Goal: Information Seeking & Learning: Find specific fact

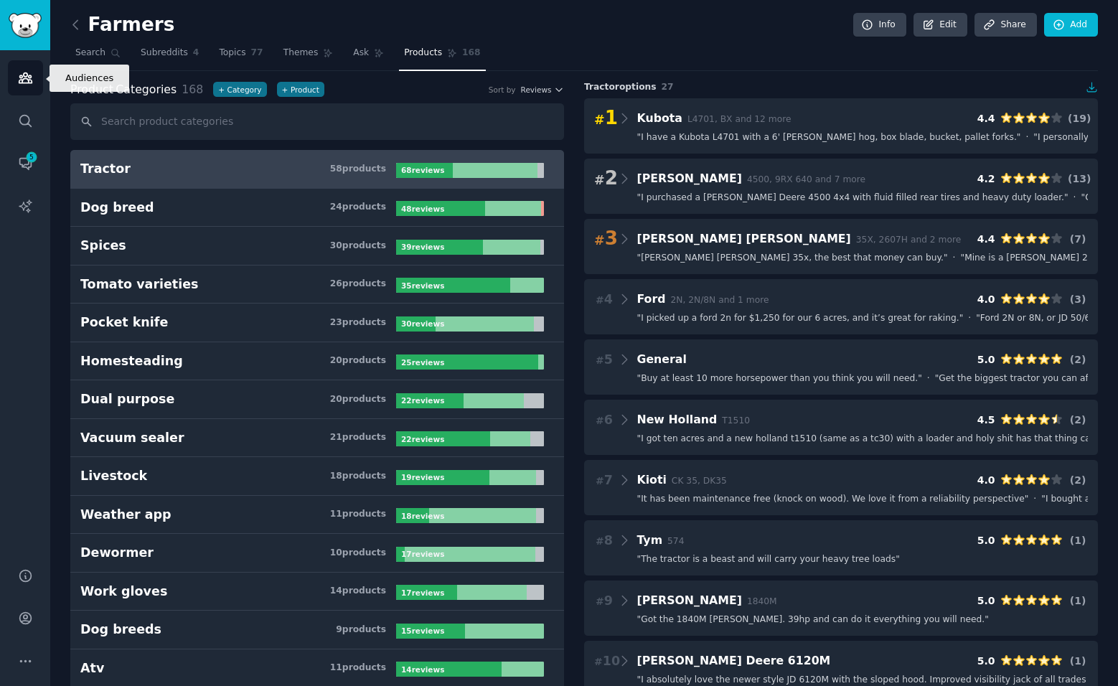
click at [29, 75] on icon "Sidebar" at bounding box center [25, 77] width 15 height 15
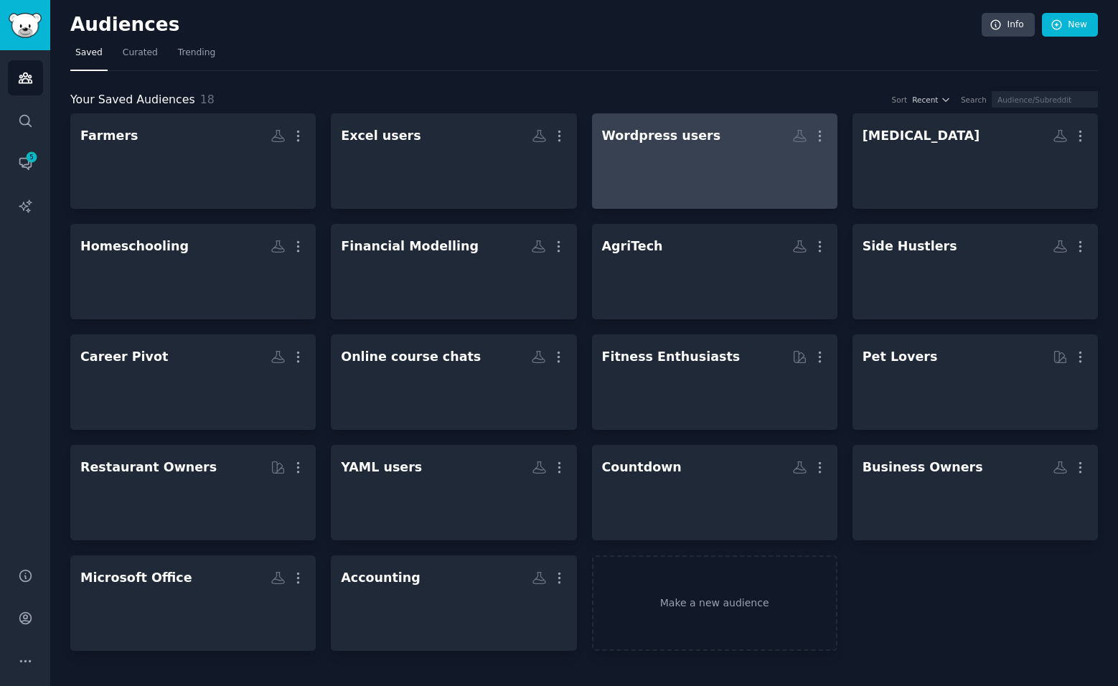
click at [671, 173] on div at bounding box center [714, 174] width 225 height 50
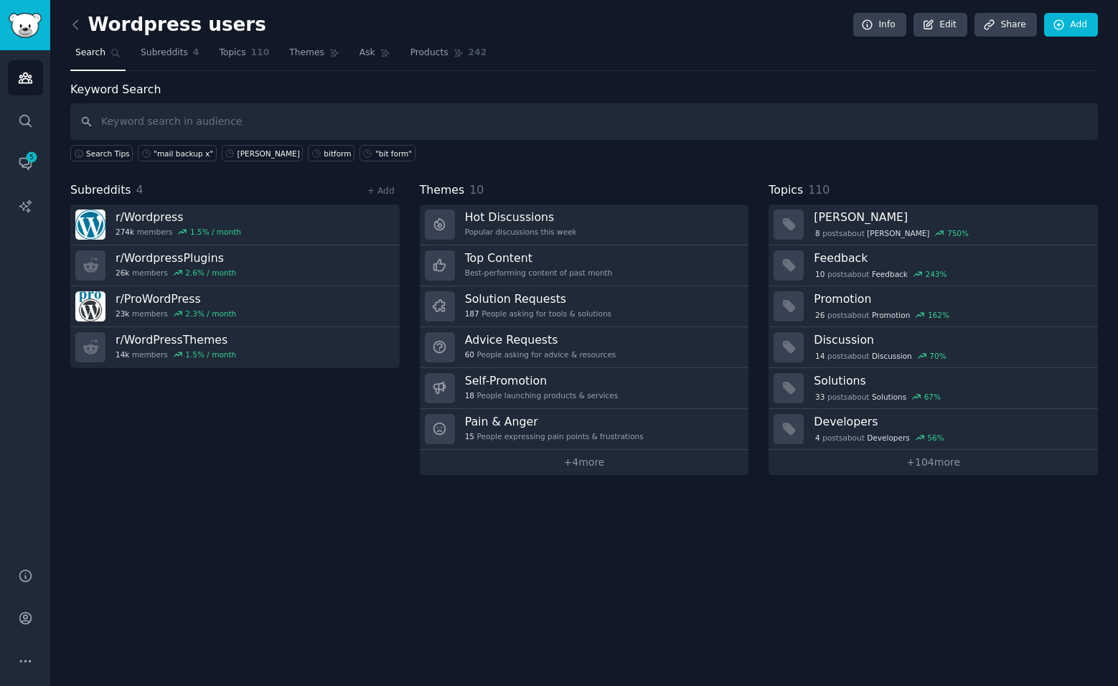
type input """
click at [410, 52] on span "Products" at bounding box center [429, 53] width 38 height 13
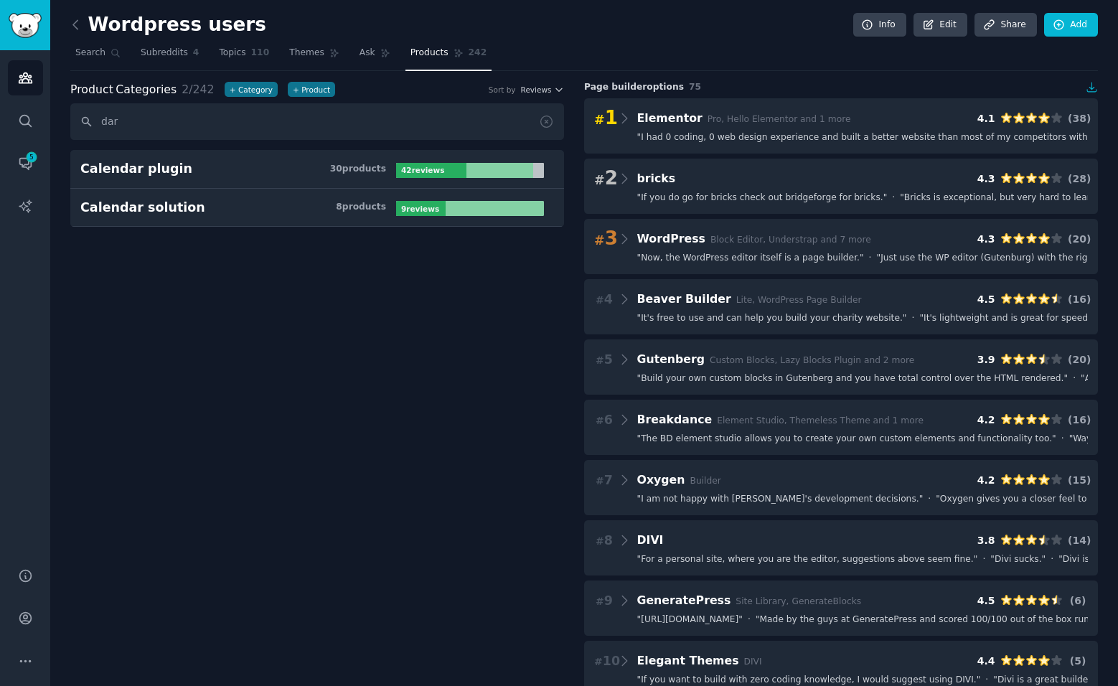
type input "dark"
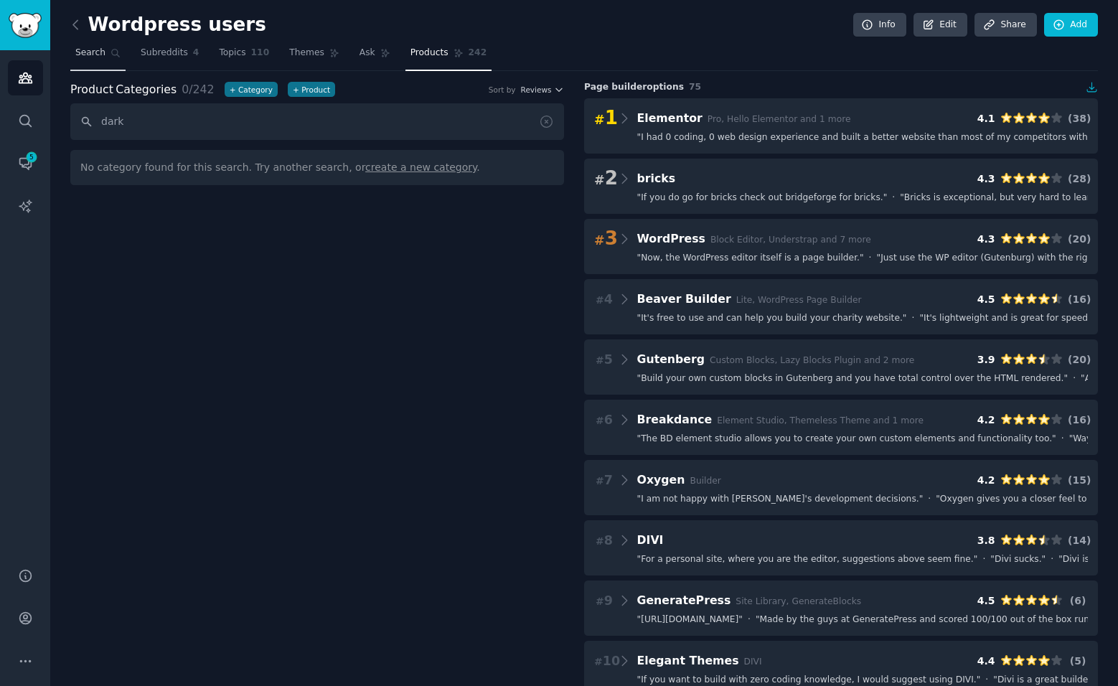
click at [93, 53] on span "Search" at bounding box center [90, 53] width 30 height 13
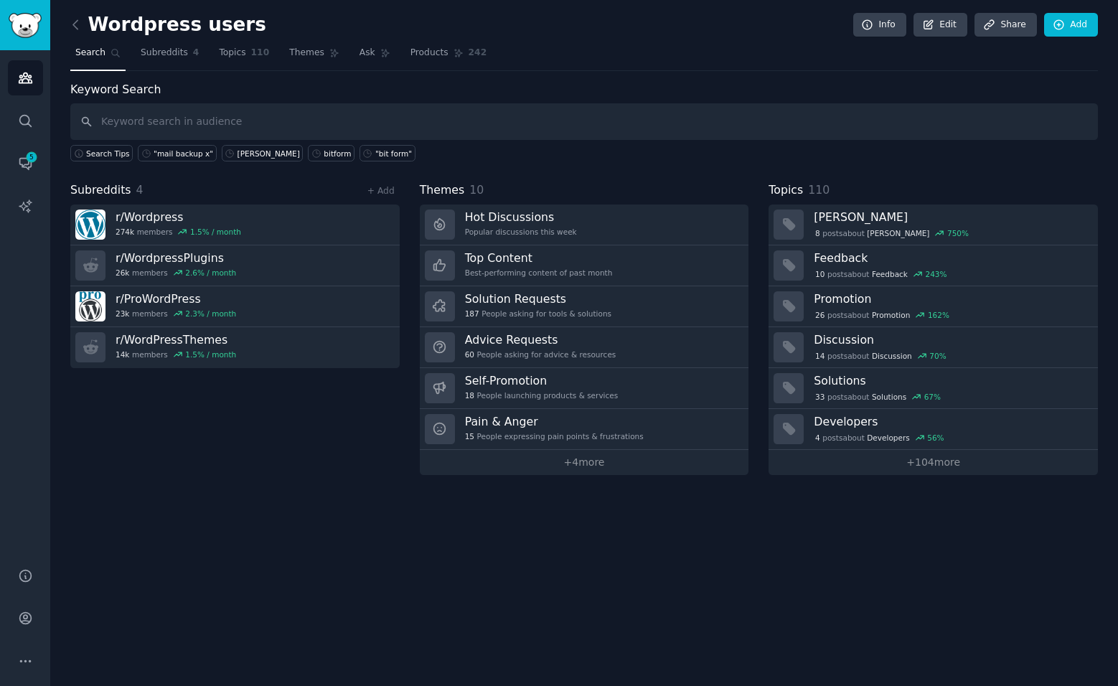
click at [263, 110] on input "text" at bounding box center [583, 121] width 1027 height 37
type input ""dark reader""
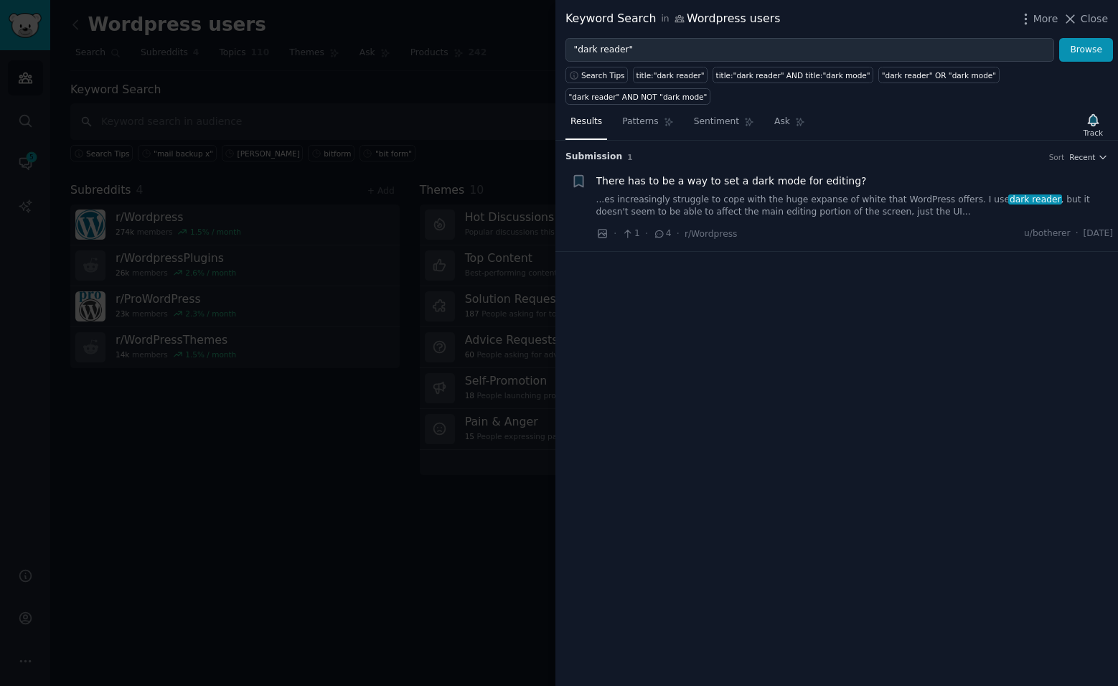
click at [738, 174] on div "There has to be a way to set a dark mode for editing? ...es increasingly strugg…" at bounding box center [854, 196] width 517 height 45
click at [738, 174] on span "There has to be a way to set a dark mode for editing?" at bounding box center [731, 181] width 270 height 15
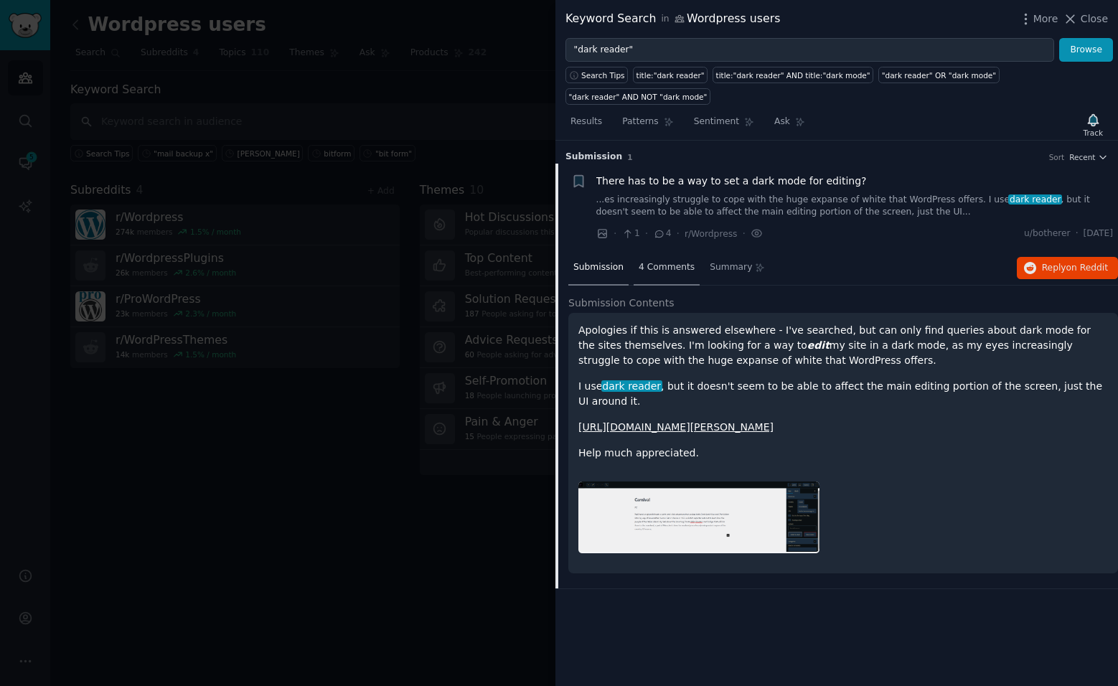
click at [665, 261] on span "4 Comments" at bounding box center [667, 267] width 56 height 13
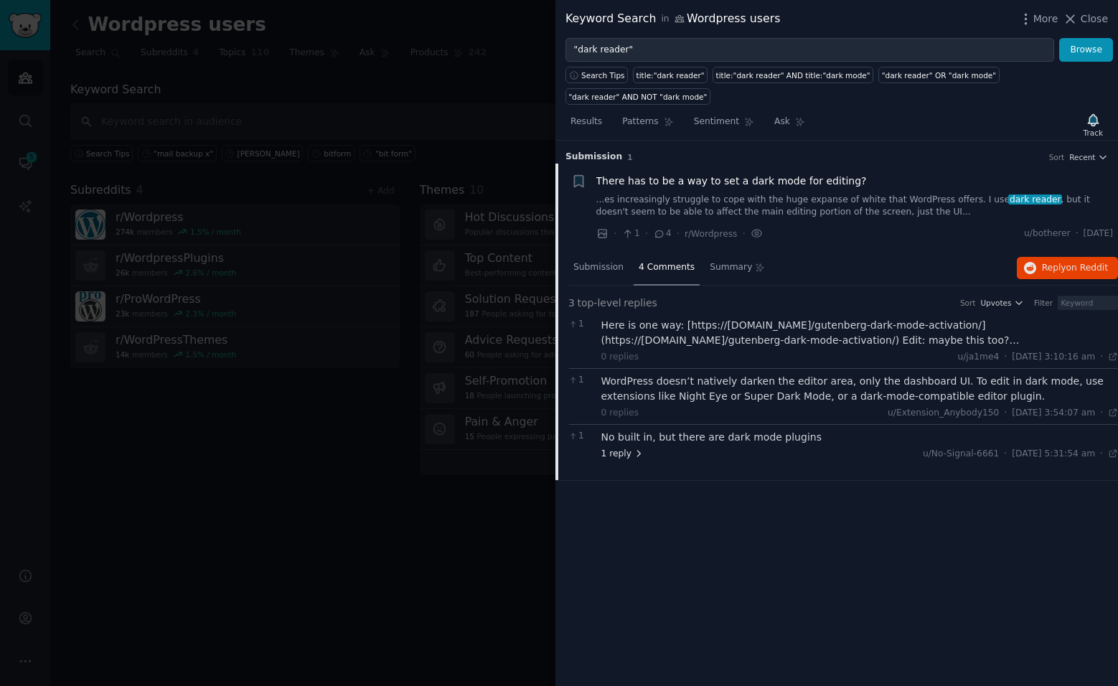
click at [618, 448] on span "1 reply" at bounding box center [622, 454] width 43 height 13
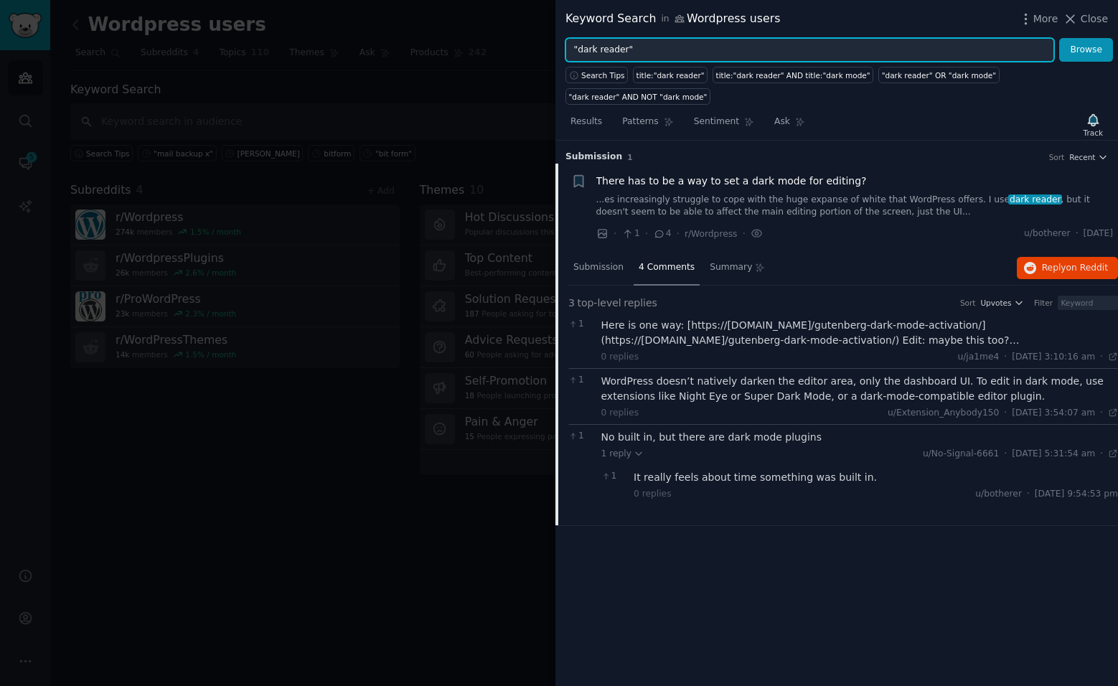
drag, startPoint x: 634, startPoint y: 54, endPoint x: 494, endPoint y: 56, distance: 140.6
click at [496, 52] on div "Keyword Search in Wordpress users More Close "dark reader" Browse Search Tips t…" at bounding box center [559, 343] width 1118 height 686
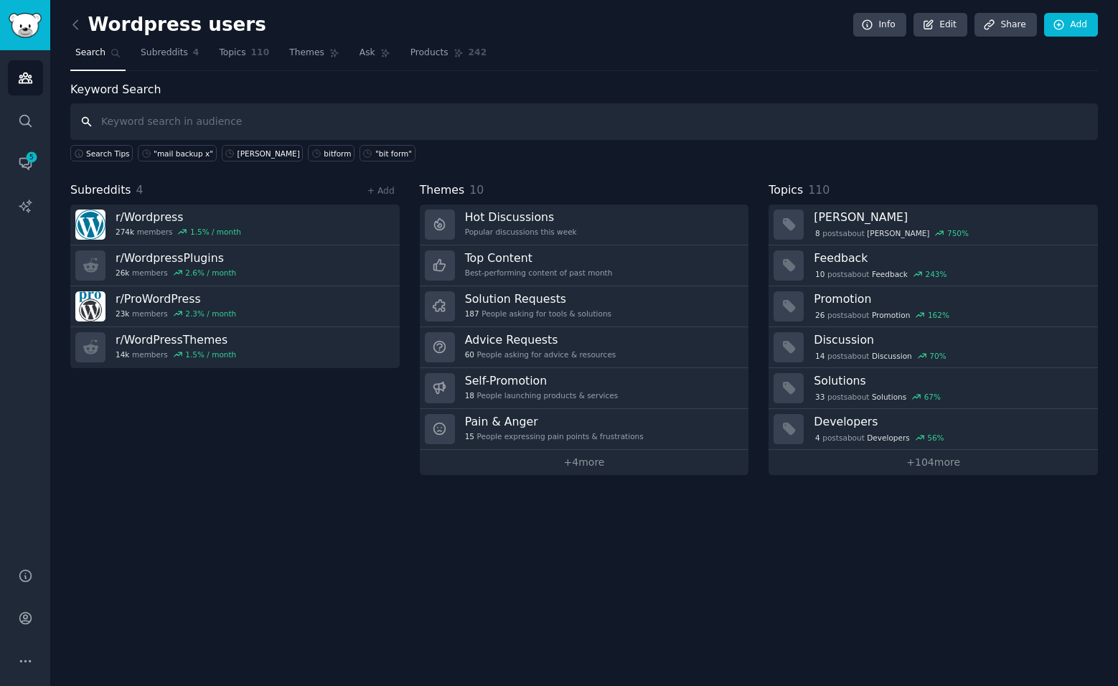
click at [273, 128] on input "text" at bounding box center [583, 121] width 1027 height 37
type input "darkmysite"
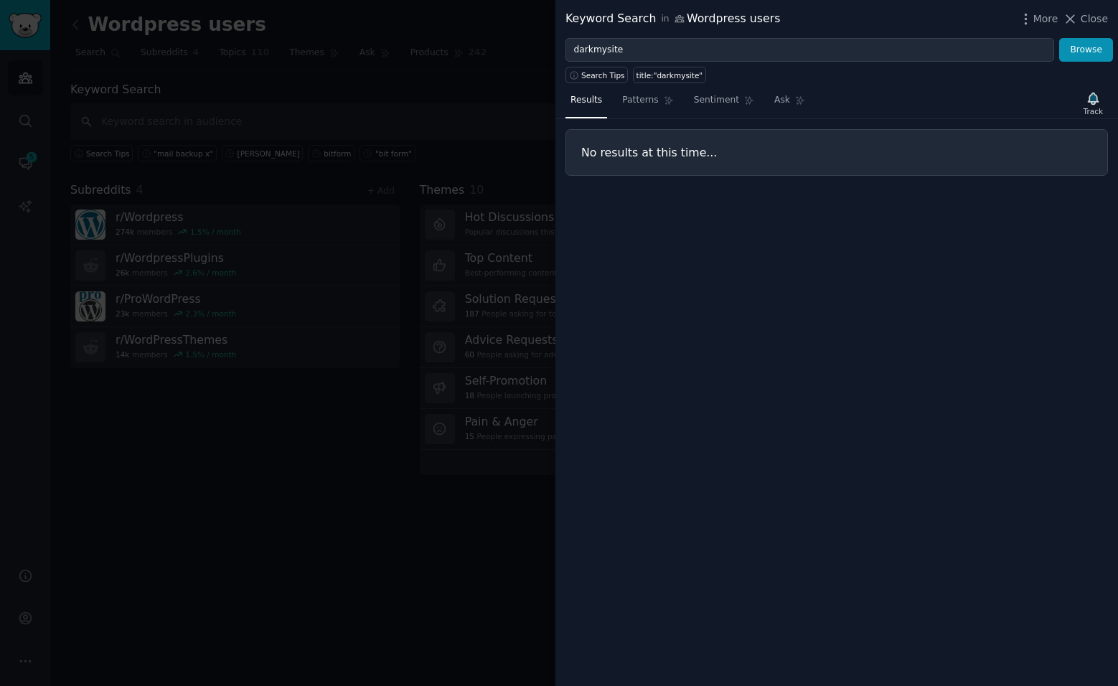
click at [34, 80] on div at bounding box center [559, 343] width 1118 height 686
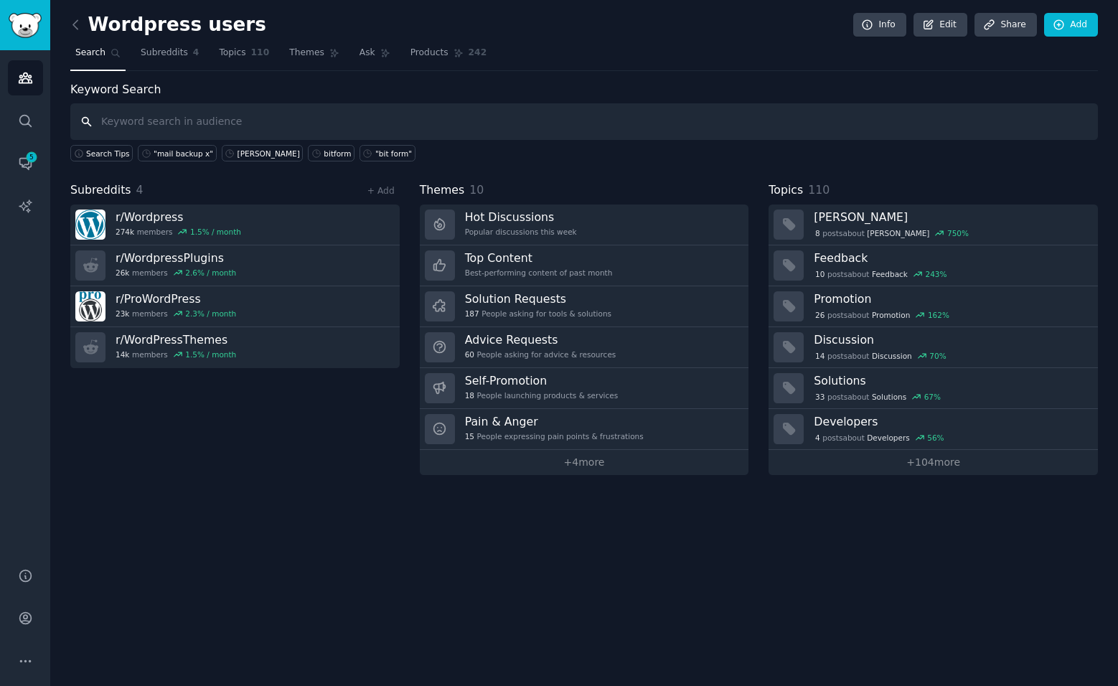
click at [226, 129] on input "text" at bounding box center [583, 121] width 1027 height 37
click at [25, 116] on icon "Sidebar" at bounding box center [24, 120] width 11 height 11
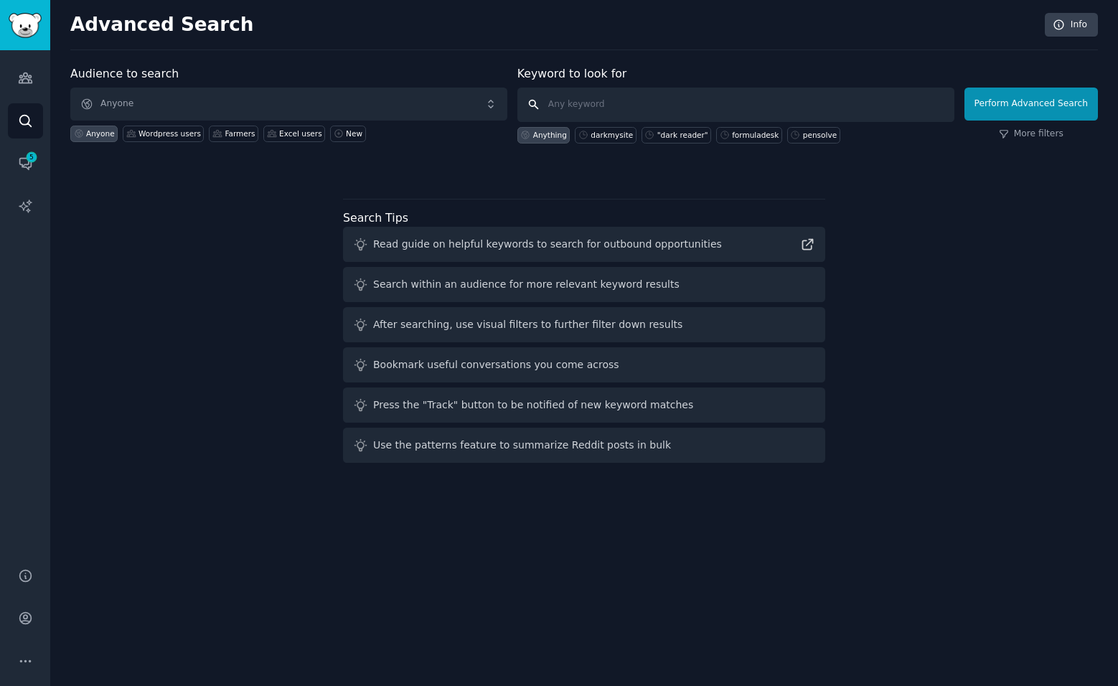
click at [623, 106] on input "text" at bounding box center [735, 105] width 437 height 34
type input ""dark reader" wordpress"
click button "Perform Advanced Search" at bounding box center [1030, 104] width 133 height 33
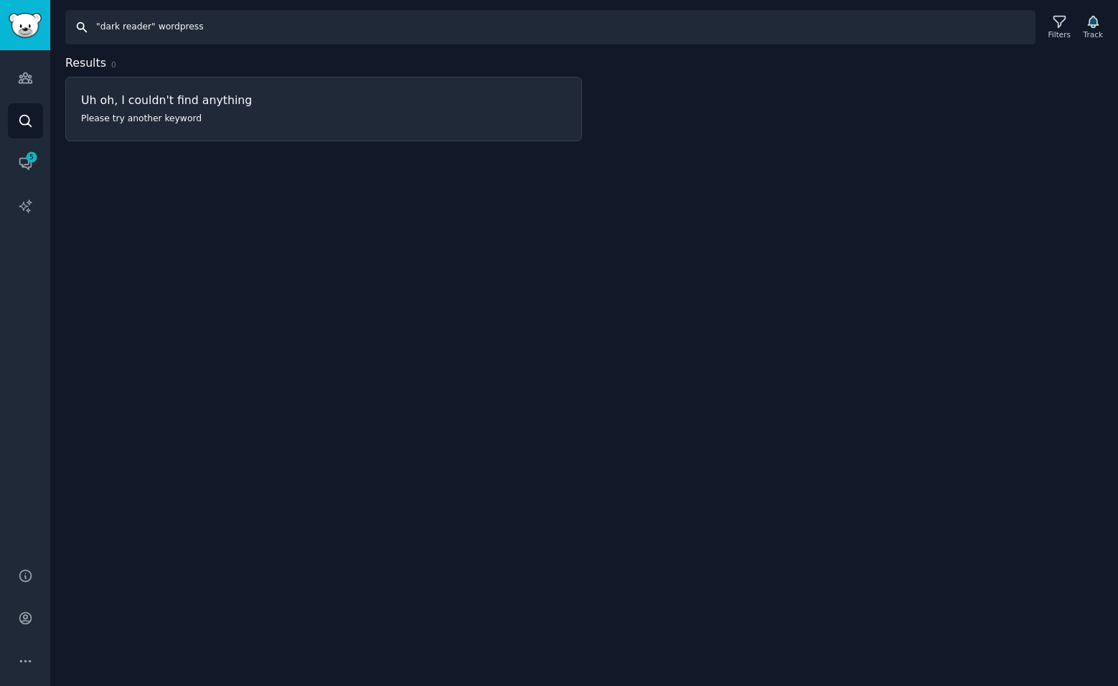
click at [255, 39] on input ""dark reader" wordpress" at bounding box center [550, 27] width 970 height 34
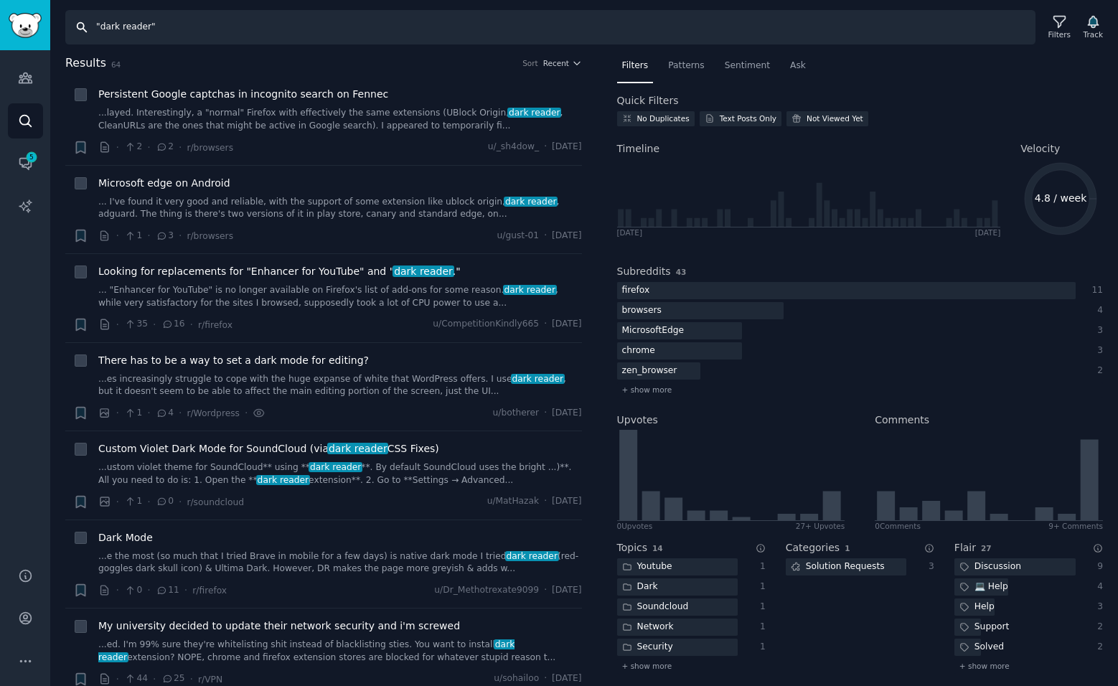
drag, startPoint x: 168, startPoint y: 27, endPoint x: 9, endPoint y: 45, distance: 159.6
click at [23, 29] on div "Audiences Search Conversations 5 AI Reports Help Account More Search "dark read…" at bounding box center [559, 343] width 1118 height 686
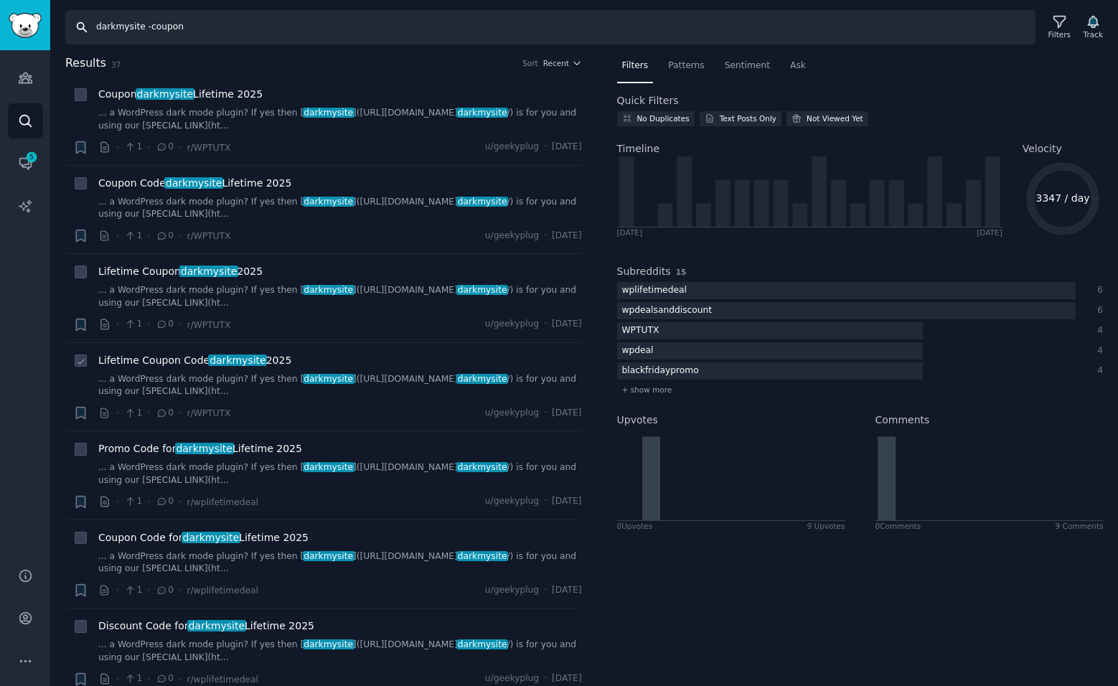
type input "darkmysite -coupon"
